Goal: Task Accomplishment & Management: Manage account settings

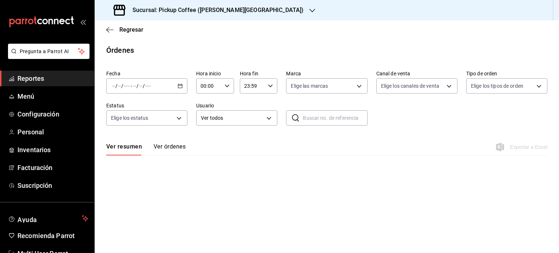
click at [49, 78] on span "Reportes" at bounding box center [52, 78] width 71 height 10
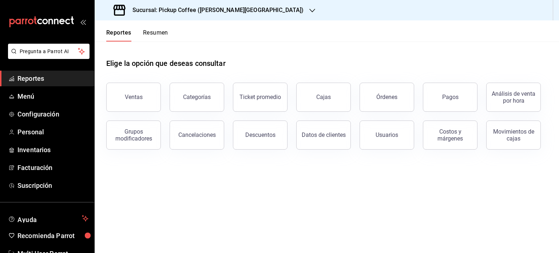
click at [161, 32] on button "Resumen" at bounding box center [155, 35] width 25 height 12
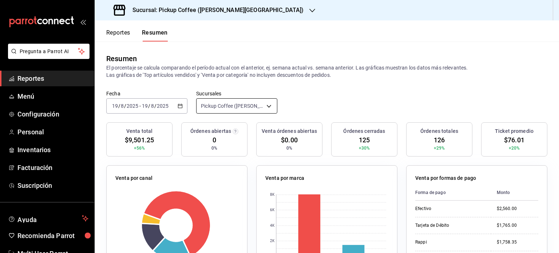
click at [268, 103] on body "Pregunta a Parrot AI Reportes Menú Configuración Personal Inventarios Facturaci…" at bounding box center [279, 126] width 559 height 253
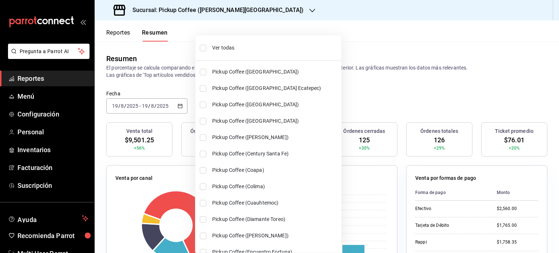
click at [216, 46] on span "Ver todas" at bounding box center [275, 48] width 126 height 8
type input "[object Object],[object Object],[object Object],[object Object],[object Object]…"
checkbox input "true"
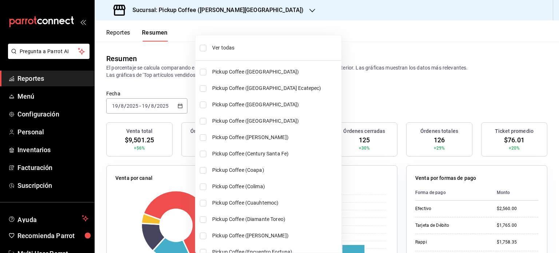
checkbox input "true"
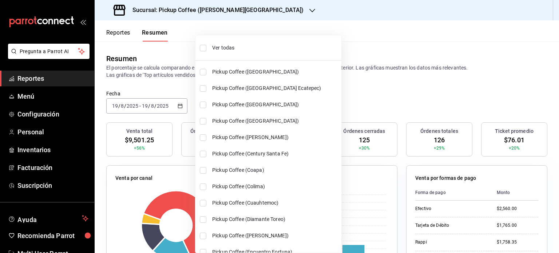
checkbox input "true"
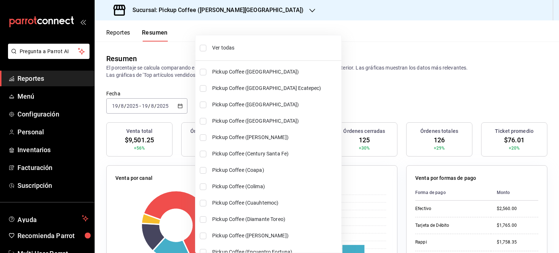
checkbox input "true"
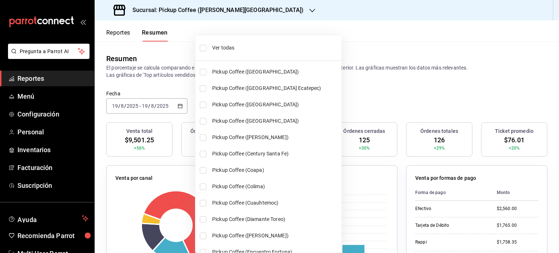
checkbox input "true"
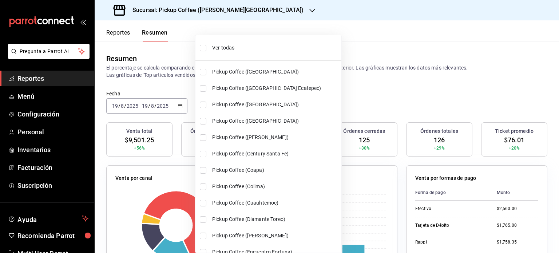
checkbox input "true"
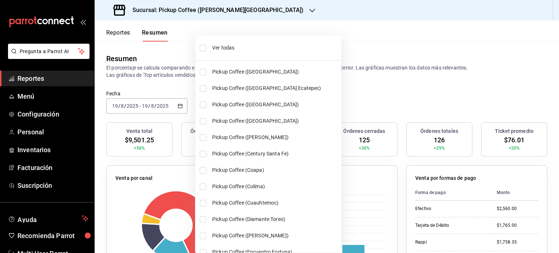
checkbox input "true"
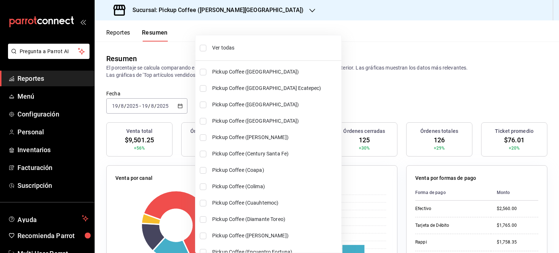
checkbox input "true"
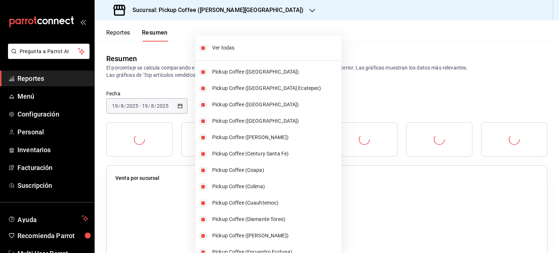
click at [375, 97] on div at bounding box center [279, 126] width 559 height 253
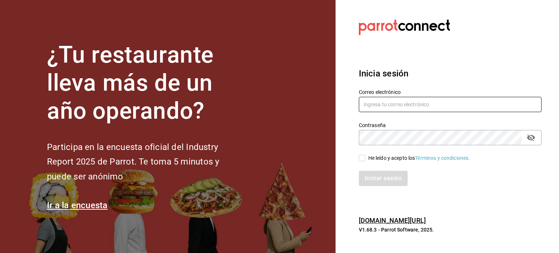
type input "[EMAIL_ADDRESS][DOMAIN_NAME]"
click at [361, 159] on input "He leído y acepto los Términos y condiciones." at bounding box center [362, 158] width 7 height 7
checkbox input "true"
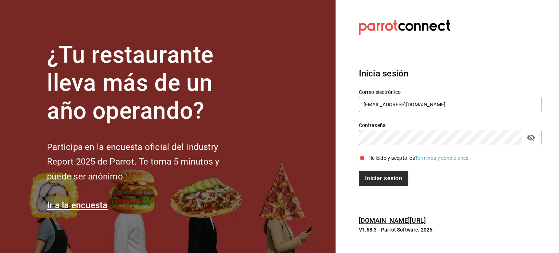
click at [383, 176] on button "Iniciar sesión" at bounding box center [383, 178] width 49 height 15
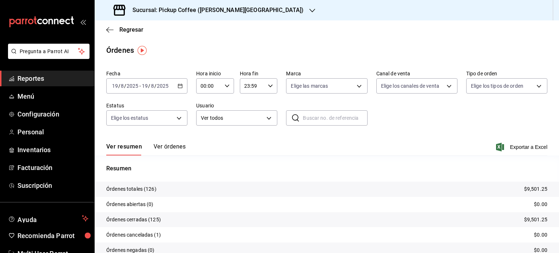
click at [60, 80] on span "Reportes" at bounding box center [52, 78] width 71 height 10
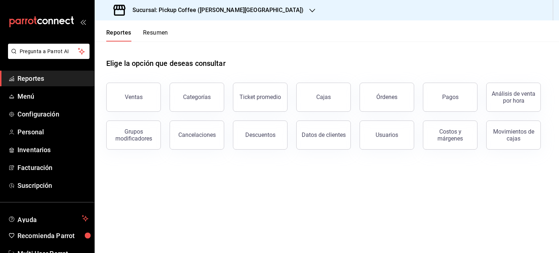
click at [151, 33] on button "Resumen" at bounding box center [155, 35] width 25 height 12
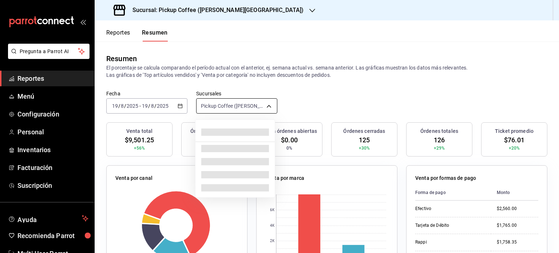
click at [264, 104] on body "Pregunta a Parrot AI Reportes Menú Configuración Personal Inventarios Facturaci…" at bounding box center [279, 126] width 559 height 253
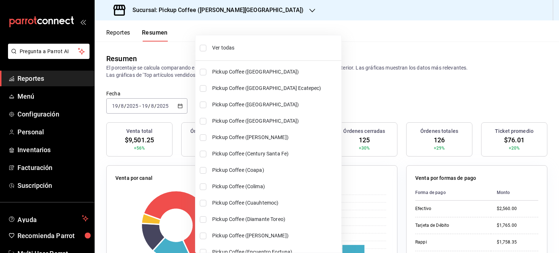
click at [227, 48] on span "Ver todas" at bounding box center [275, 48] width 126 height 8
type input "[object Object],[object Object],[object Object],[object Object],[object Object]…"
checkbox input "true"
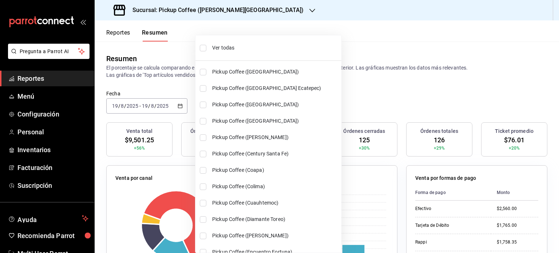
checkbox input "true"
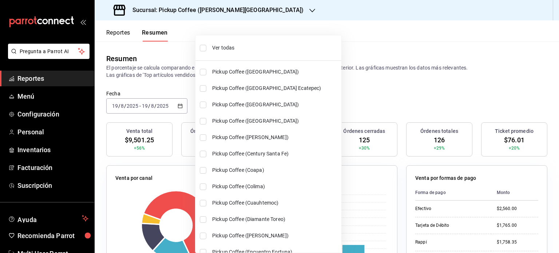
checkbox input "true"
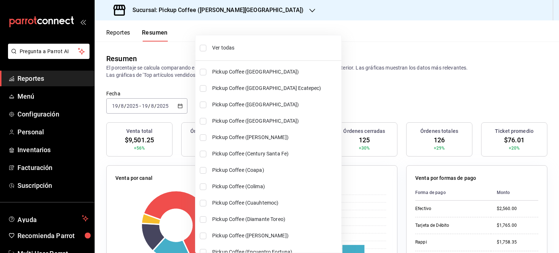
checkbox input "true"
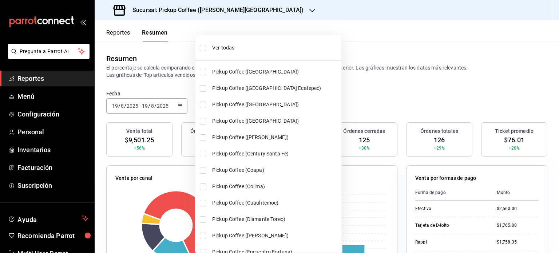
checkbox input "true"
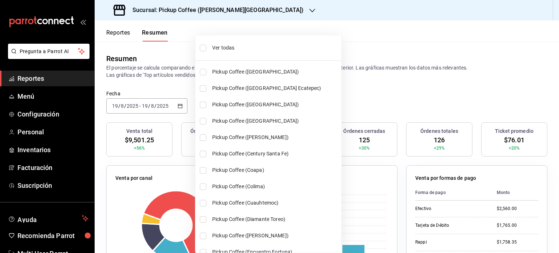
checkbox input "true"
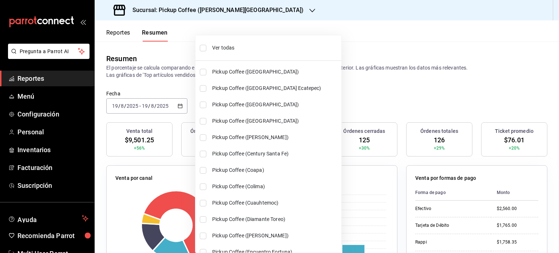
checkbox input "true"
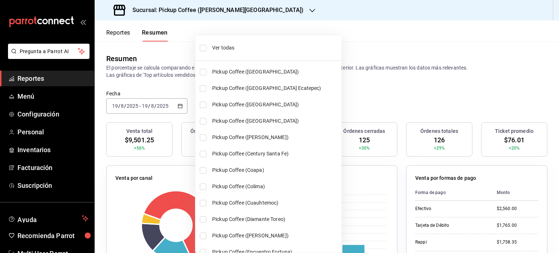
checkbox input "true"
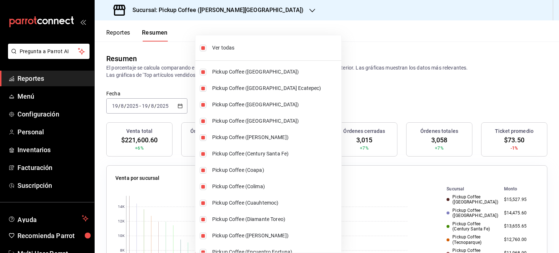
click at [369, 87] on div at bounding box center [279, 126] width 559 height 253
